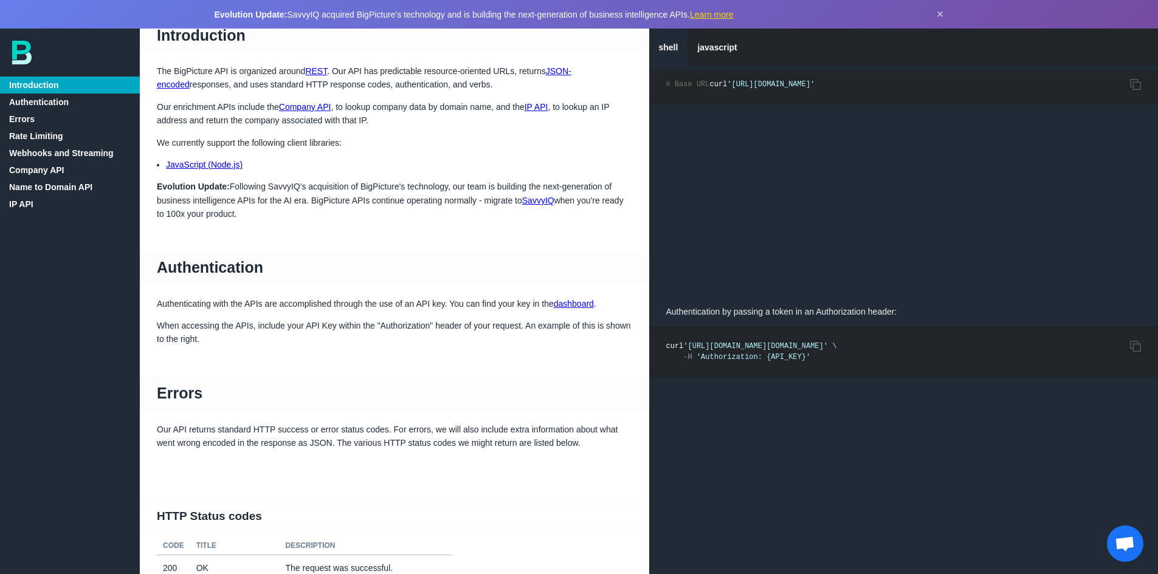
scroll to position [61, 0]
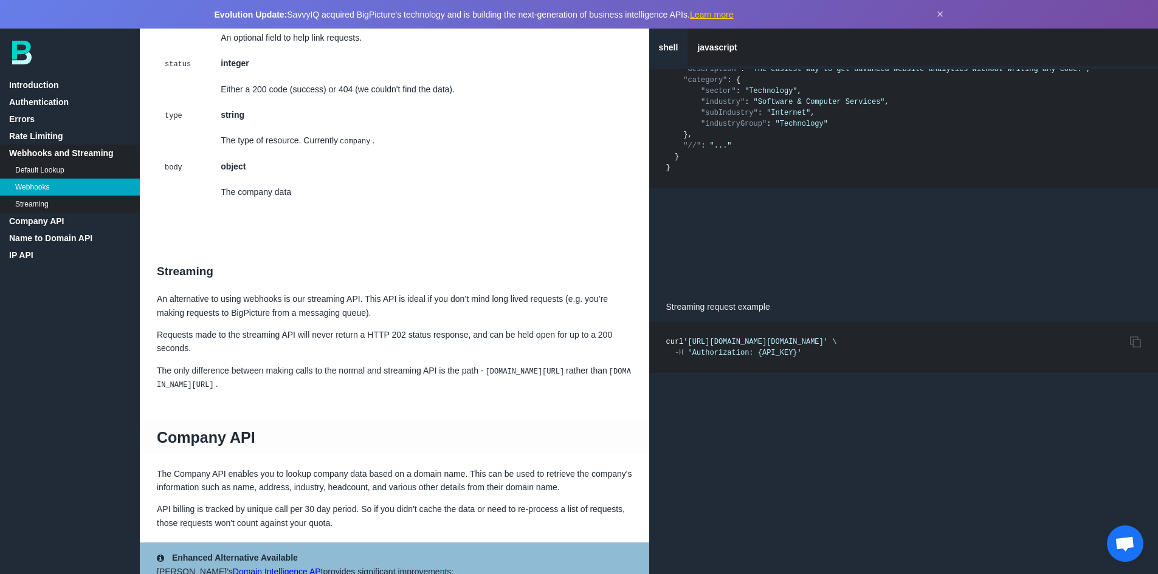
scroll to position [1641, 0]
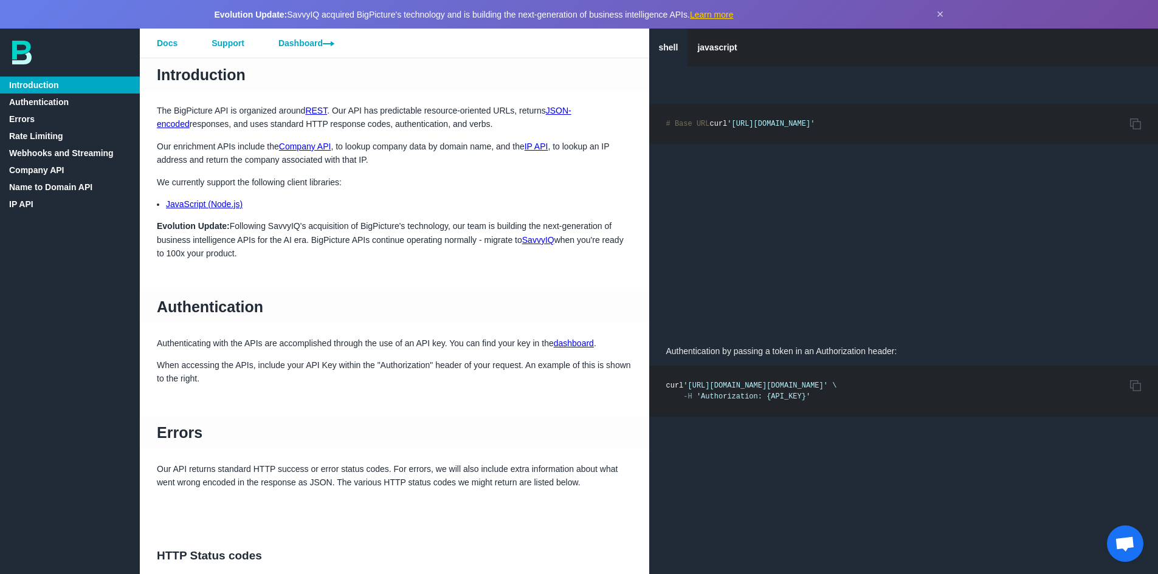
click at [54, 169] on link "Company API" at bounding box center [70, 170] width 140 height 17
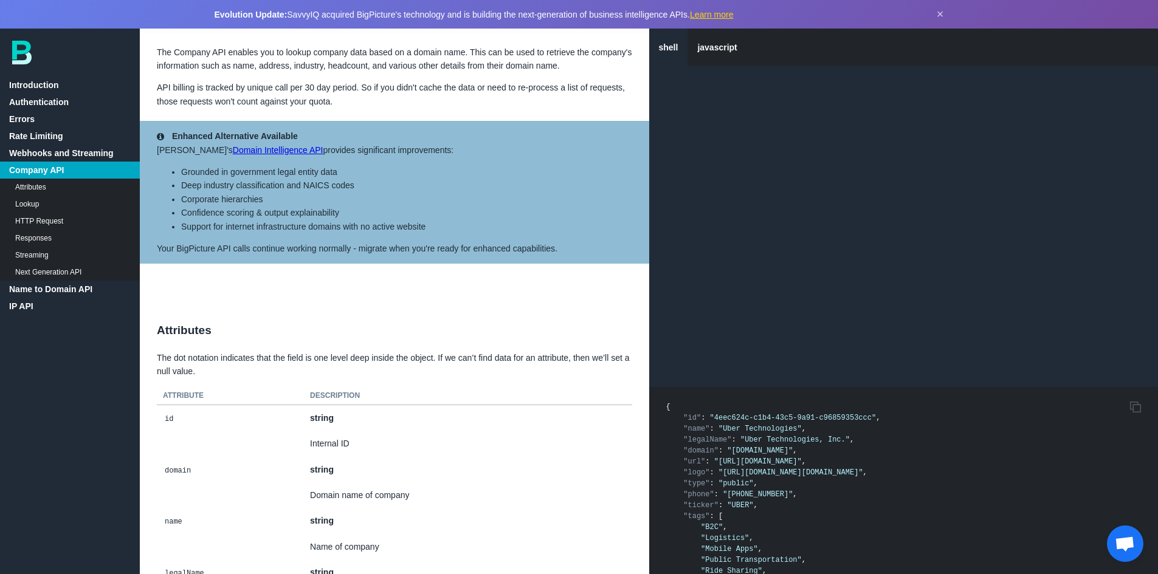
click at [35, 199] on link "Lookup" at bounding box center [70, 204] width 140 height 17
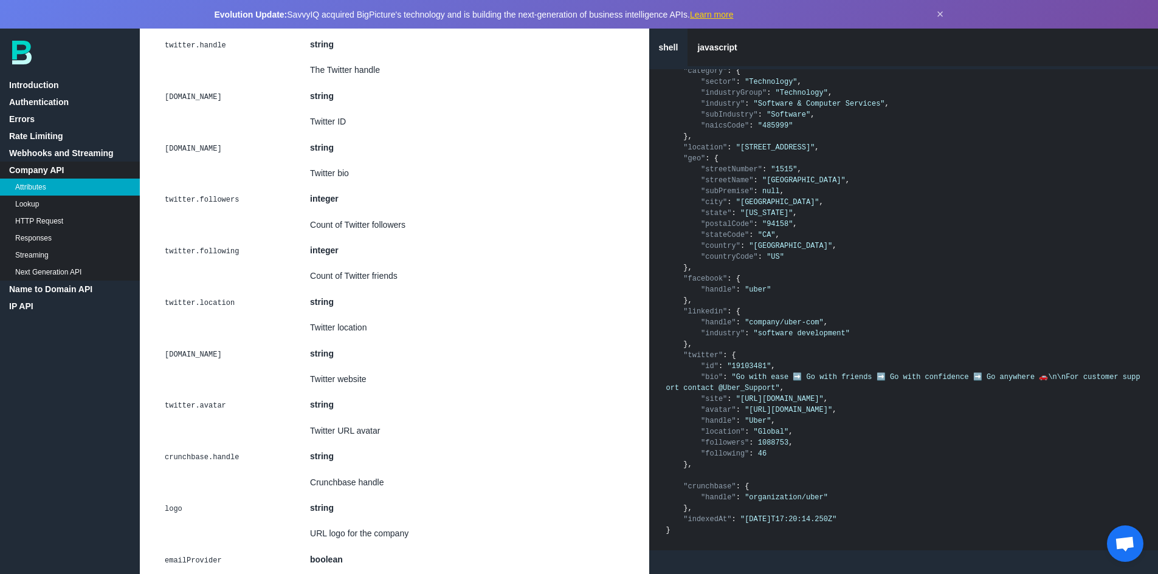
scroll to position [2123, 0]
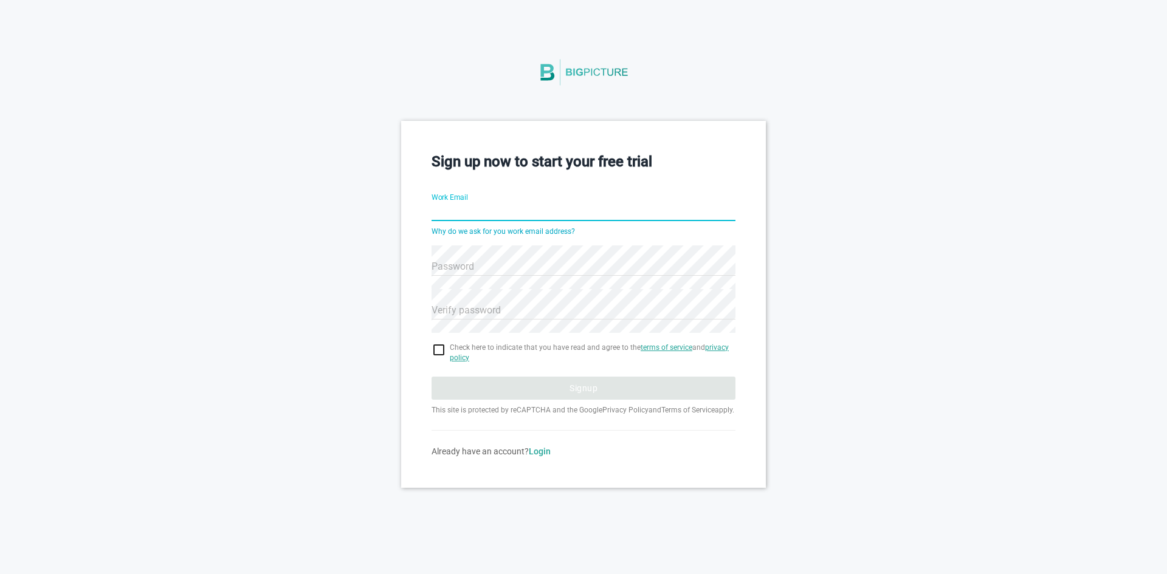
click at [476, 213] on input "Work Email" at bounding box center [584, 213] width 304 height 44
type input "kartikmat@gmail.com"
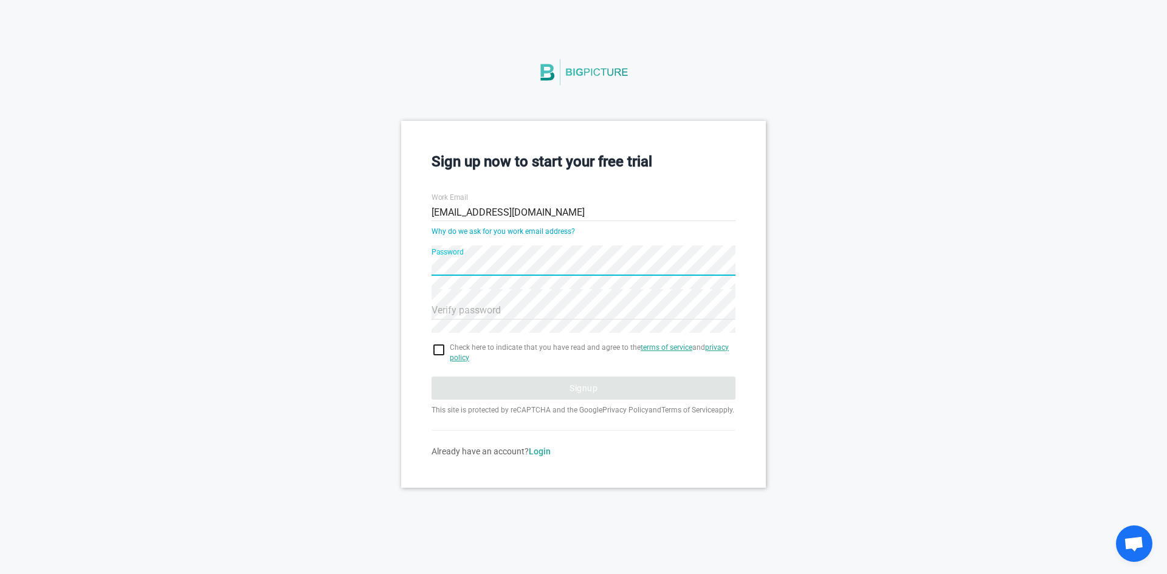
click at [337, 281] on div "Sign up now to start your free trial Work Email kartikmat@gmail.com Why do we a…" at bounding box center [583, 304] width 1167 height 366
click at [496, 275] on hr at bounding box center [584, 275] width 304 height 1
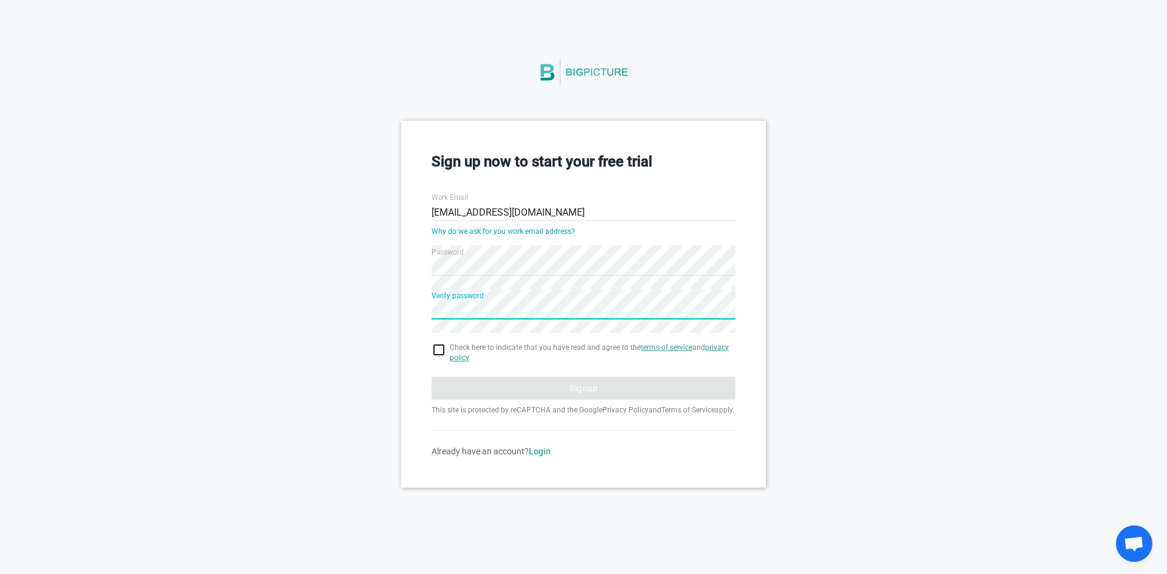
click at [440, 349] on input "checkbox" at bounding box center [584, 350] width 304 height 15
checkbox input "true"
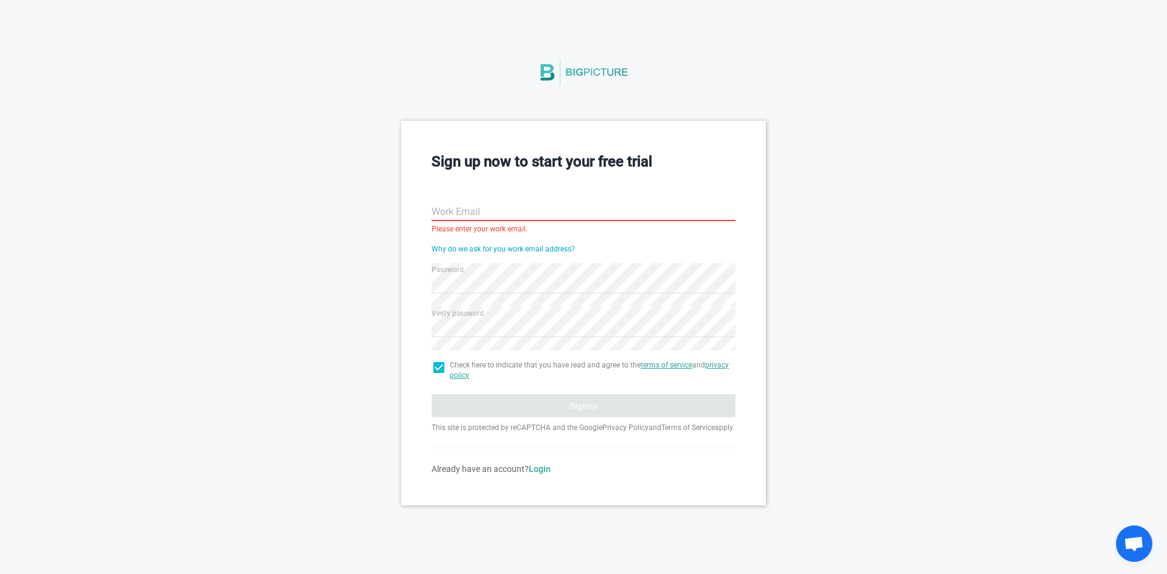
click at [472, 211] on input "Work Email" at bounding box center [584, 213] width 304 height 44
drag, startPoint x: 304, startPoint y: 206, endPoint x: 286, endPoint y: 540, distance: 334.1
click at [287, 415] on div "Sign up now to start your free trial Work Email Please enter your work email. W…" at bounding box center [583, 313] width 1167 height 384
